Goal: Information Seeking & Learning: Find specific fact

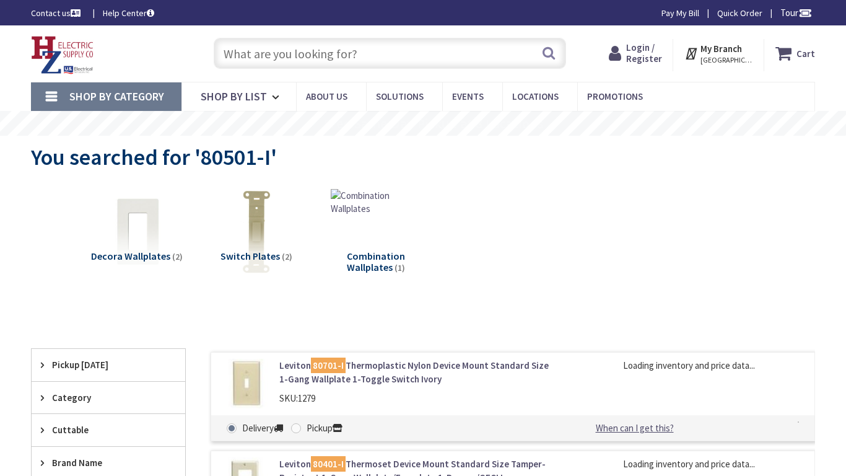
type input "[PERSON_NAME][GEOGRAPHIC_DATA], [GEOGRAPHIC_DATA]"
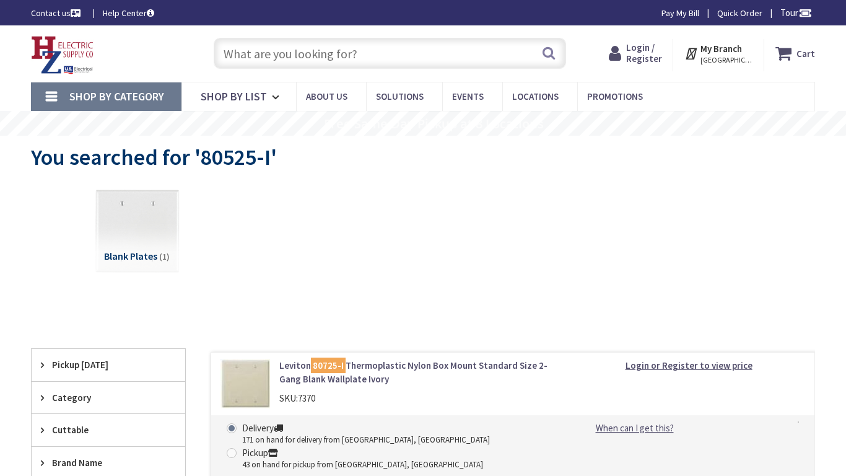
type input "[PERSON_NAME][GEOGRAPHIC_DATA], [GEOGRAPHIC_DATA]"
